Goal: Go to known website: Go to known website

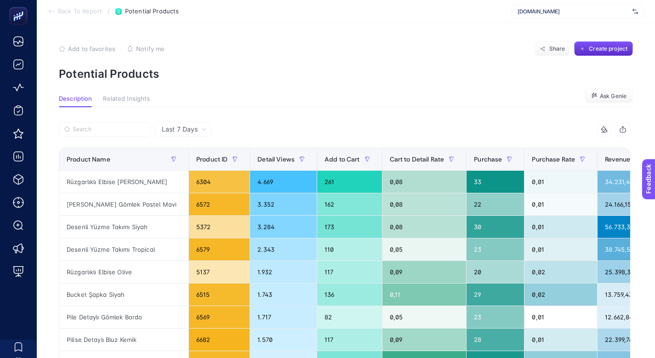
click at [575, 11] on span "[DOMAIN_NAME]" at bounding box center [573, 11] width 111 height 7
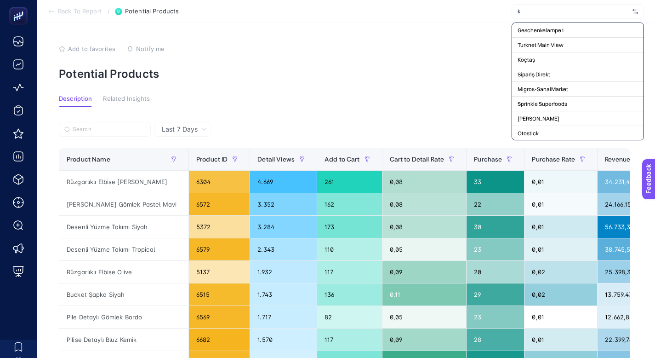
type input "ke"
type input "h"
type input "Heq"
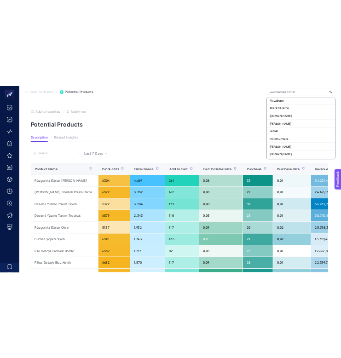
scroll to position [3503, 0]
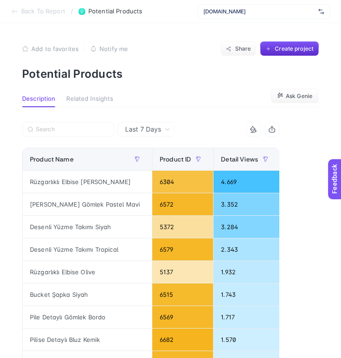
click at [253, 12] on span "[DOMAIN_NAME]" at bounding box center [258, 11] width 111 height 7
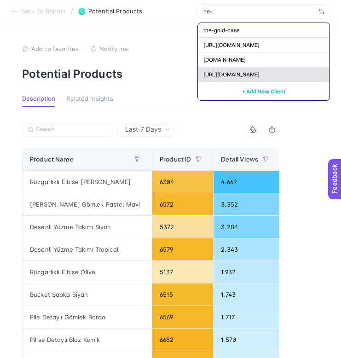
type input "he-"
click at [235, 77] on span "[URL][DOMAIN_NAME]" at bounding box center [231, 74] width 56 height 7
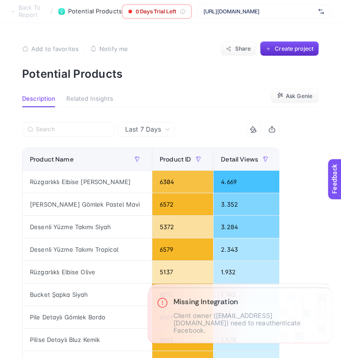
click at [287, 9] on span "[URL][DOMAIN_NAME]" at bounding box center [258, 11] width 111 height 7
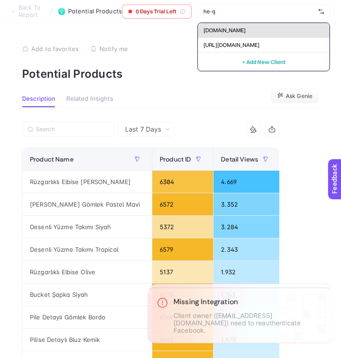
type input "he-q"
click at [270, 31] on div "[DOMAIN_NAME]" at bounding box center [264, 30] width 132 height 15
